Goal: Transaction & Acquisition: Purchase product/service

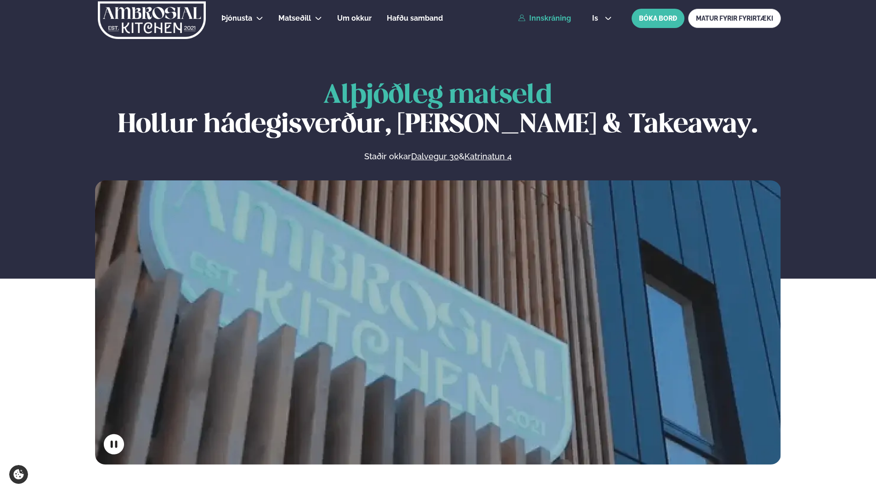
click at [544, 18] on link "Innskráning" at bounding box center [544, 18] width 53 height 8
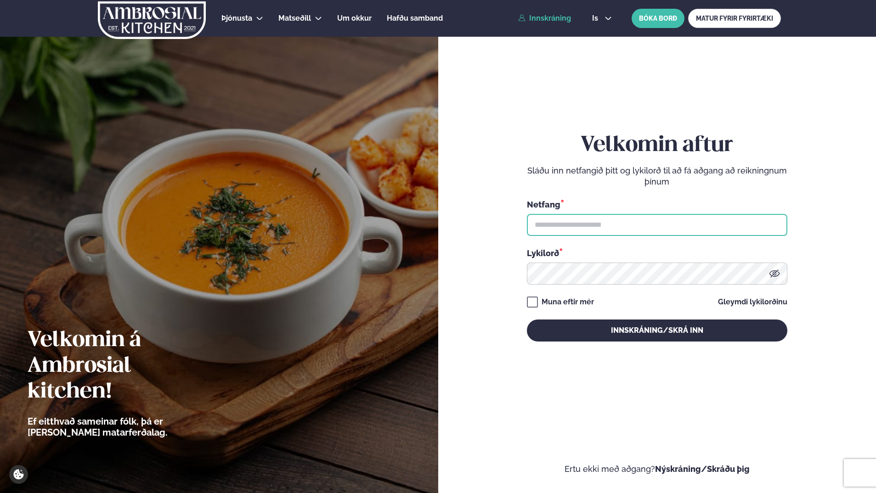
type input "**********"
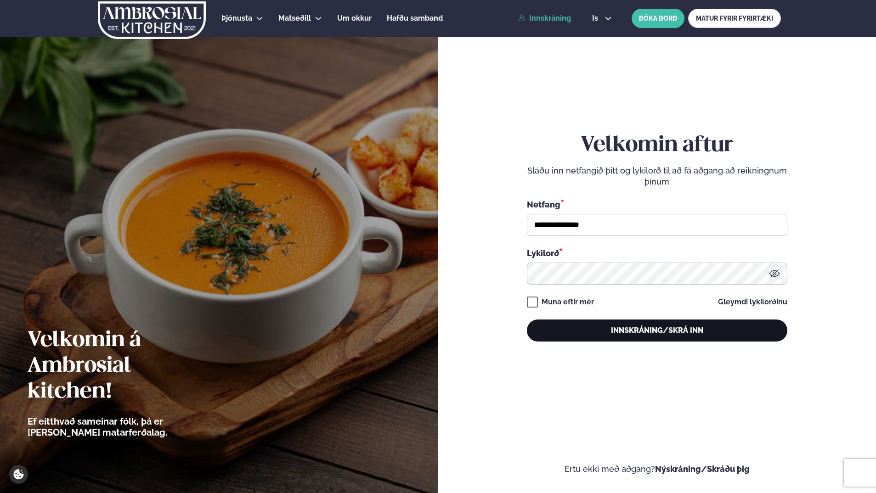
click at [601, 335] on button "Innskráning/Skrá inn" at bounding box center [657, 331] width 260 height 22
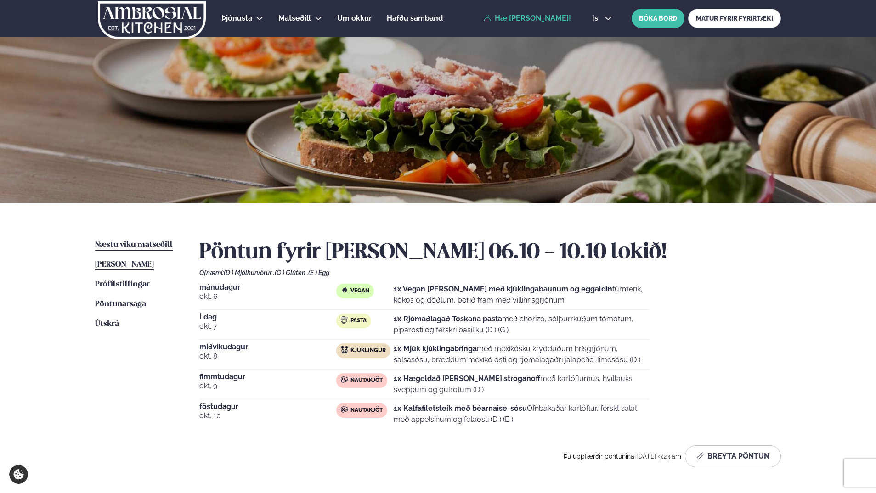
click at [148, 246] on span "Næstu viku matseðill" at bounding box center [134, 245] width 78 height 8
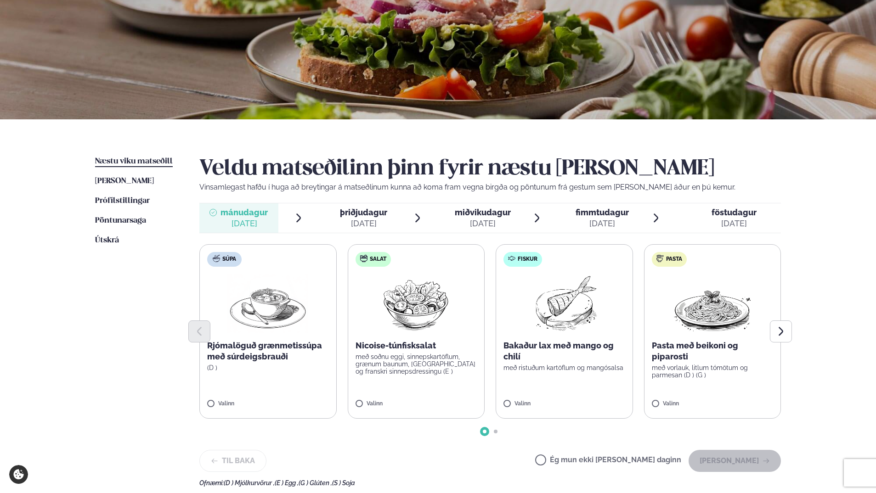
scroll to position [92, 0]
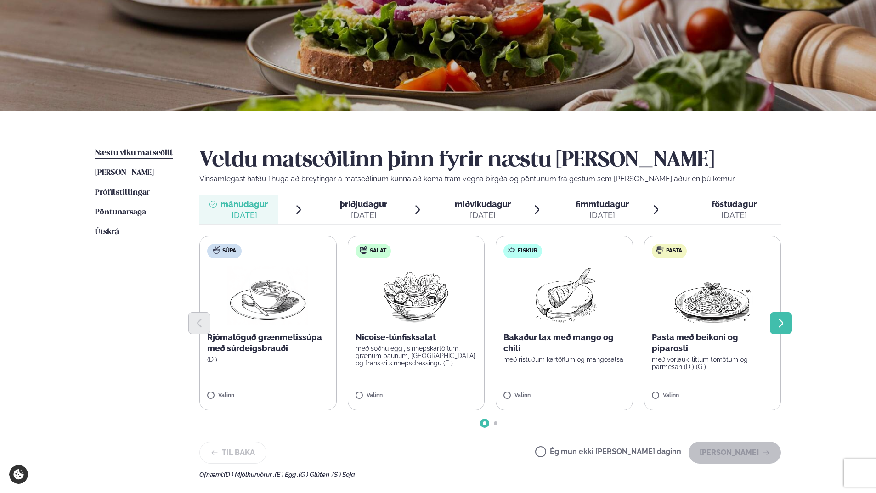
click at [784, 322] on icon "Next slide" at bounding box center [780, 323] width 11 height 11
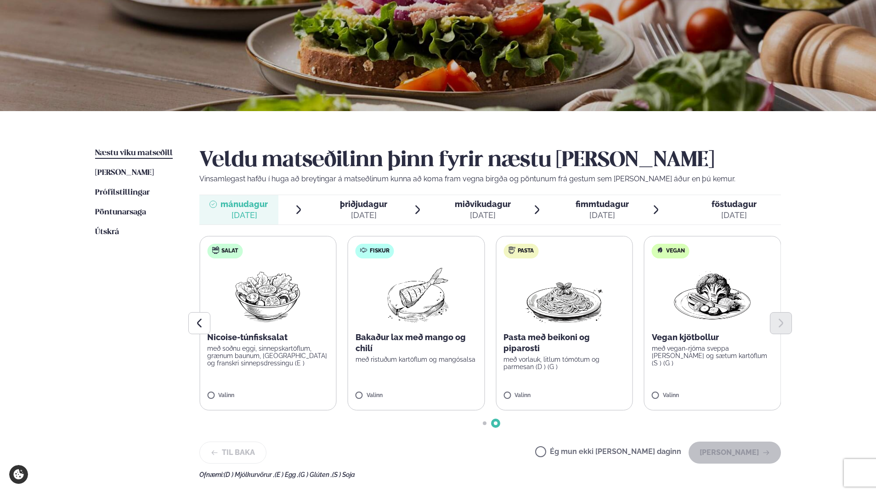
click at [581, 346] on p "Pasta með beikoni og piparosti" at bounding box center [565, 343] width 122 height 22
click at [765, 457] on icon "button" at bounding box center [766, 452] width 7 height 7
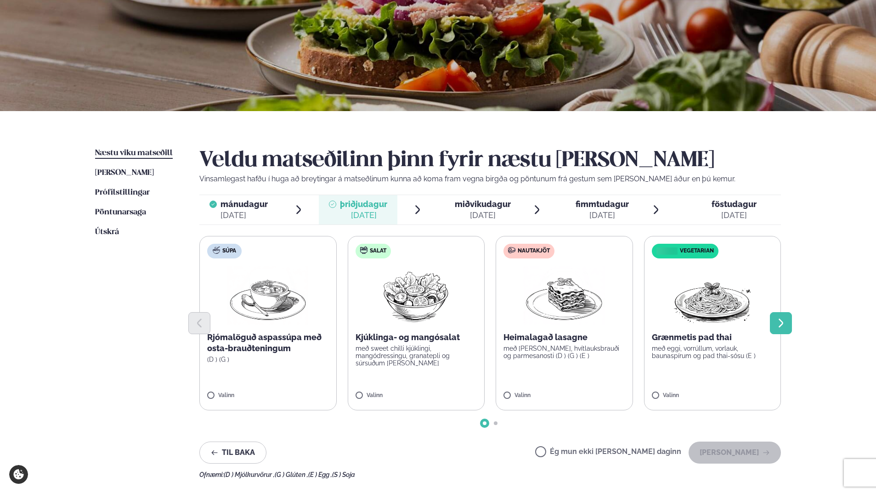
click at [783, 327] on icon "Next slide" at bounding box center [780, 323] width 11 height 11
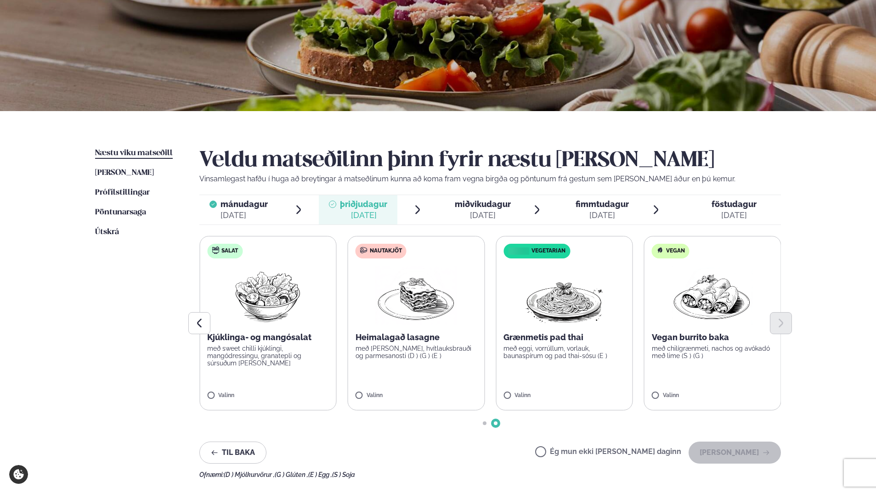
click at [408, 303] on img at bounding box center [416, 295] width 81 height 59
click at [729, 448] on button "[PERSON_NAME]" at bounding box center [735, 453] width 92 height 22
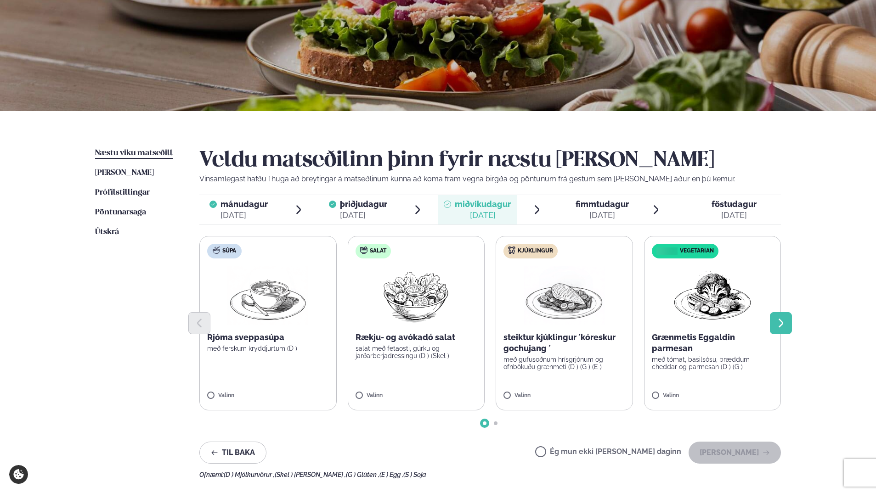
click at [787, 327] on button "Next slide" at bounding box center [781, 323] width 22 height 22
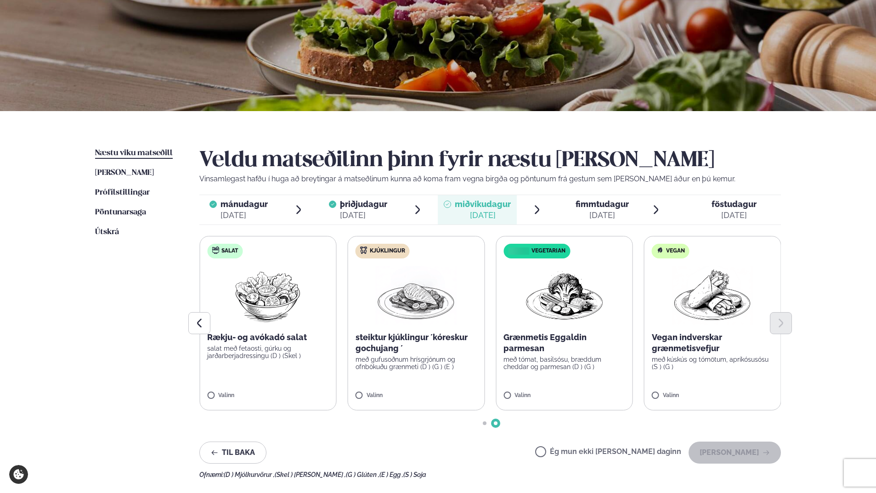
click at [562, 336] on p "Grænmetis Eggaldin parmesan" at bounding box center [565, 343] width 122 height 22
click at [749, 453] on button "[PERSON_NAME]" at bounding box center [735, 453] width 92 height 22
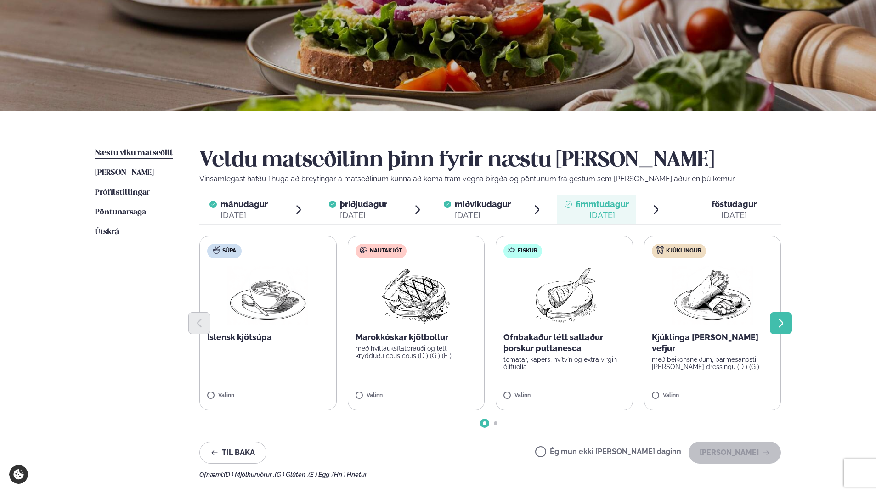
click at [785, 331] on button "Next slide" at bounding box center [781, 323] width 22 height 22
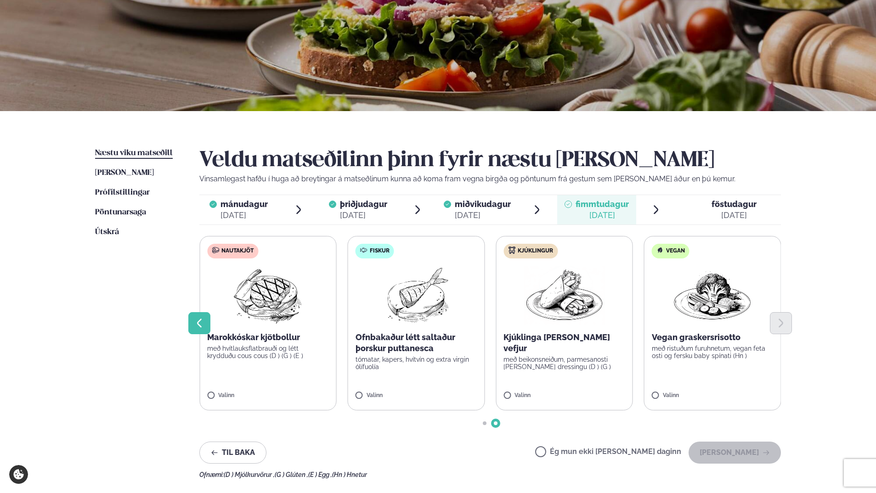
click at [206, 330] on button "Previous slide" at bounding box center [199, 323] width 22 height 22
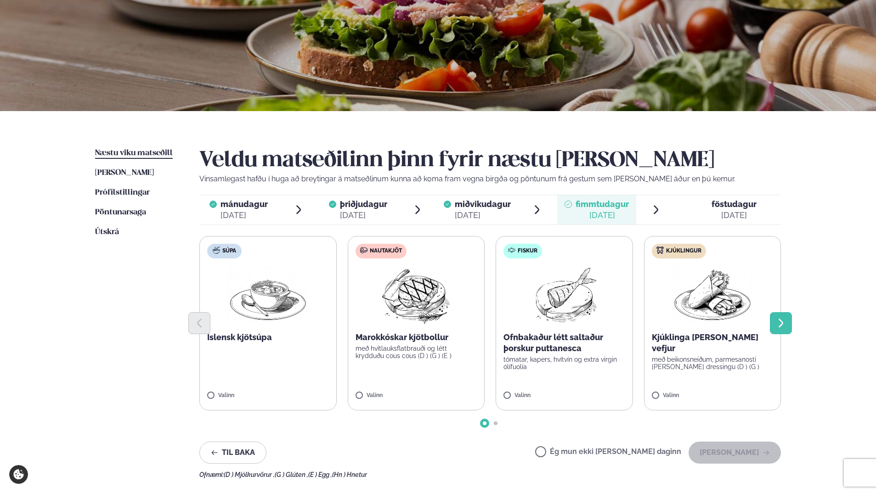
click at [781, 321] on icon "Next slide" at bounding box center [781, 323] width 5 height 9
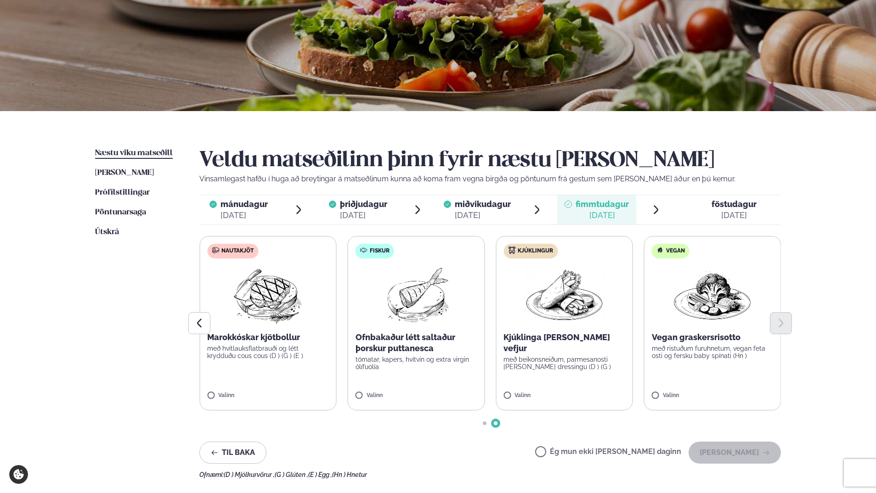
click at [704, 338] on p "Vegan graskersrisotto" at bounding box center [713, 337] width 122 height 11
click at [745, 452] on button "[PERSON_NAME]" at bounding box center [735, 453] width 92 height 22
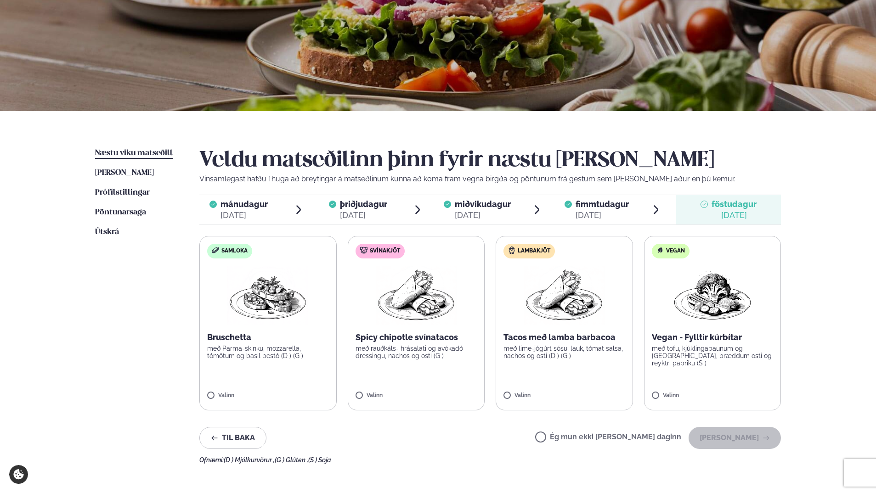
click at [402, 331] on label "Svínakjöt Spicy chipotle svínatacos með rauðkáls- hrásalati og avókadó dressing…" at bounding box center [416, 323] width 137 height 175
click at [733, 443] on button "[PERSON_NAME]" at bounding box center [735, 438] width 92 height 22
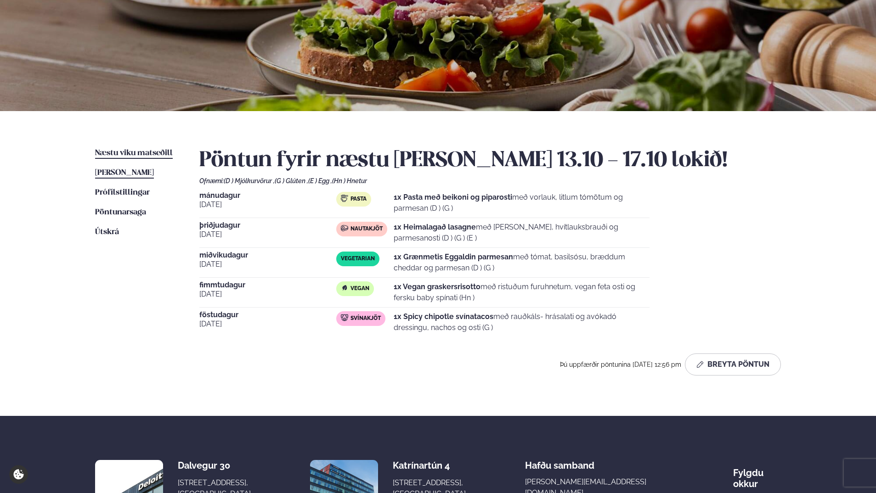
click at [123, 176] on span "[PERSON_NAME]" at bounding box center [124, 173] width 59 height 8
